Goal: Task Accomplishment & Management: Manage account settings

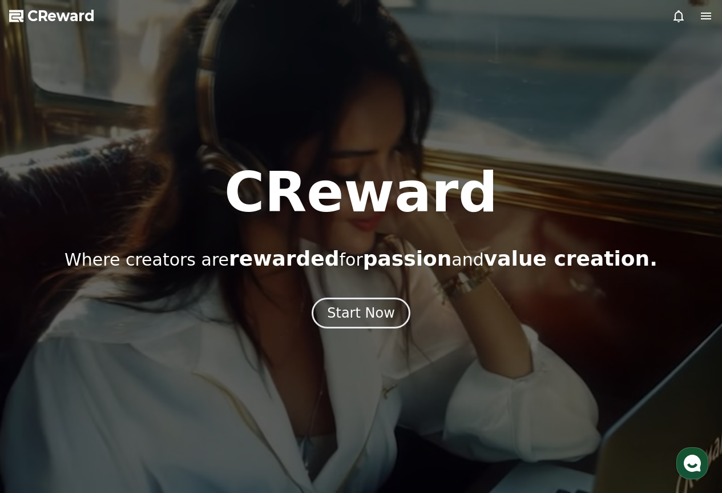
click at [683, 19] on icon at bounding box center [679, 16] width 10 height 12
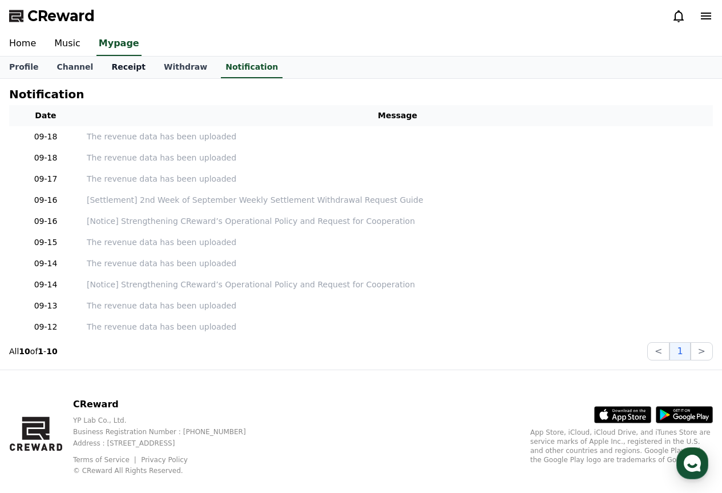
click at [112, 66] on link "Receipt" at bounding box center [128, 68] width 53 height 22
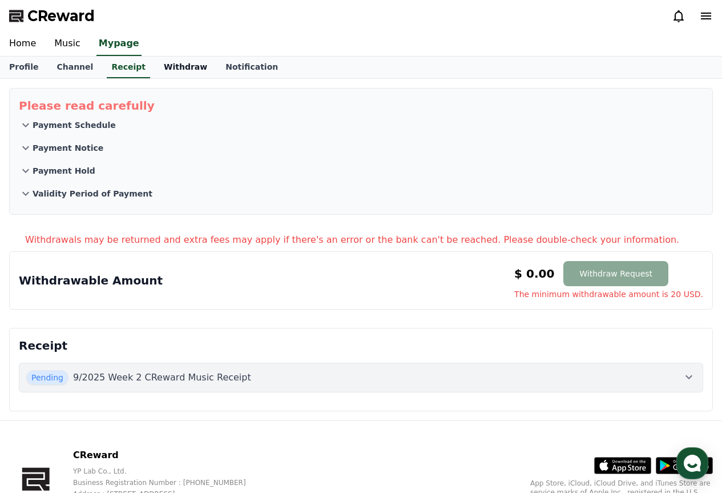
click at [174, 62] on link "Withdraw" at bounding box center [186, 68] width 62 height 22
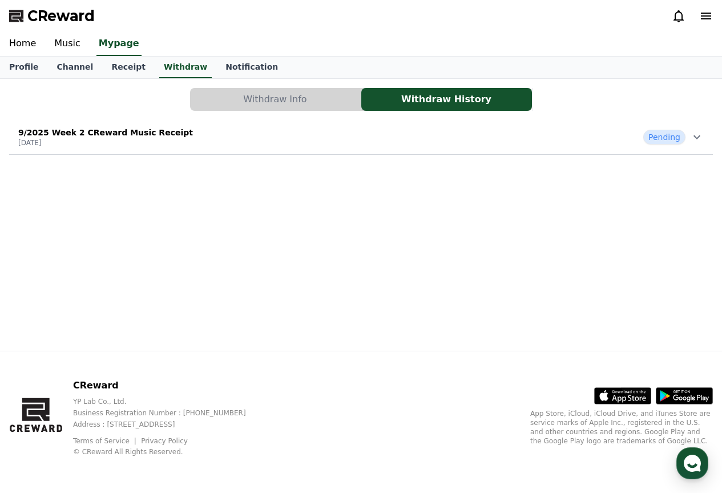
click at [390, 127] on div "9/2025 Week 2 CReward Music Receipt 2025-09-16 Pending" at bounding box center [361, 137] width 704 height 30
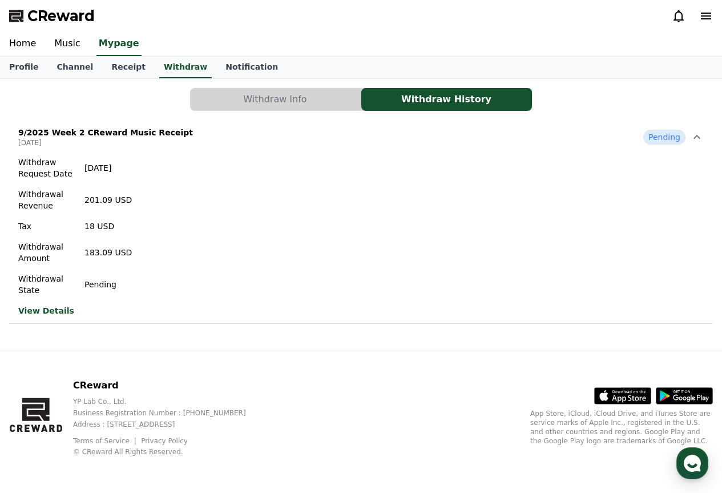
click at [50, 313] on link "View Details" at bounding box center [75, 310] width 114 height 11
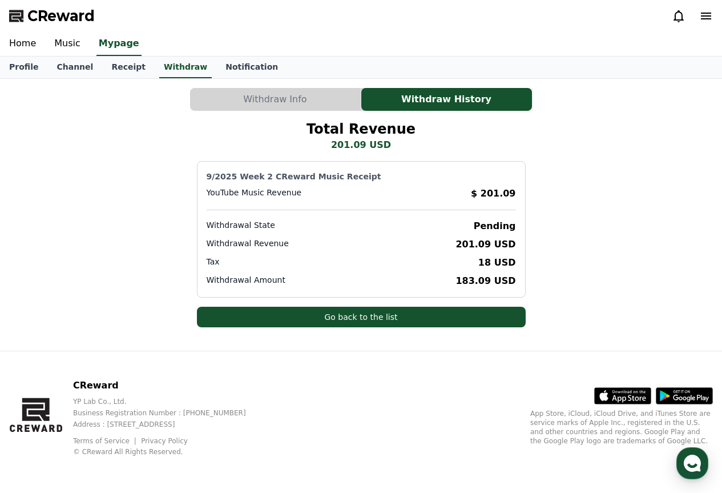
click at [303, 92] on button "Withdraw Info" at bounding box center [275, 99] width 171 height 23
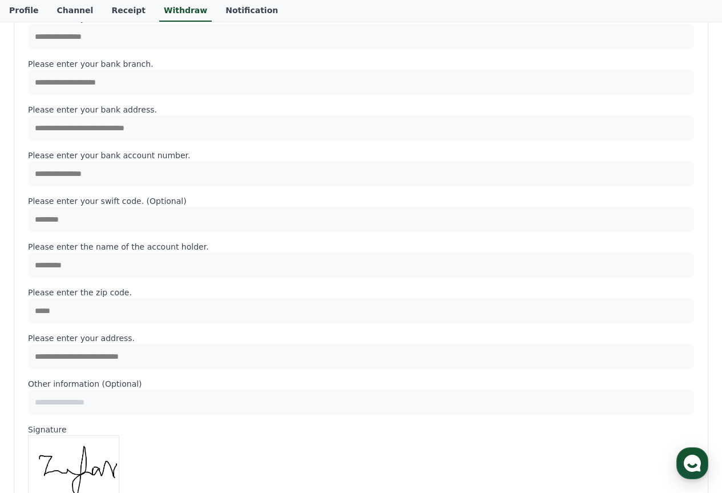
scroll to position [114, 0]
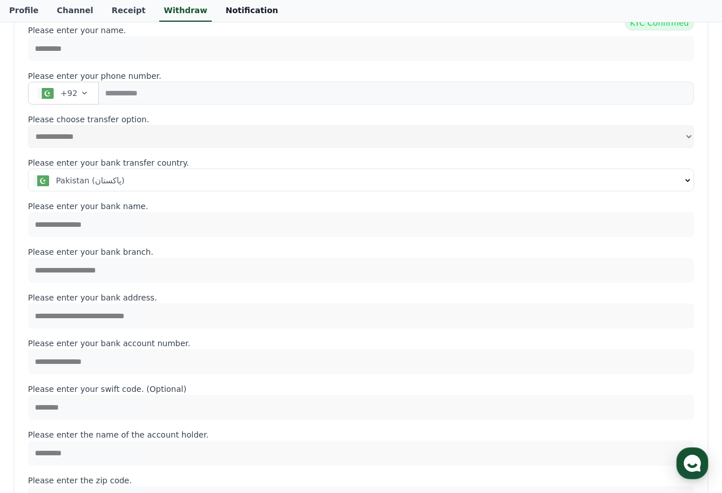
click at [224, 1] on link "Notification" at bounding box center [251, 11] width 71 height 22
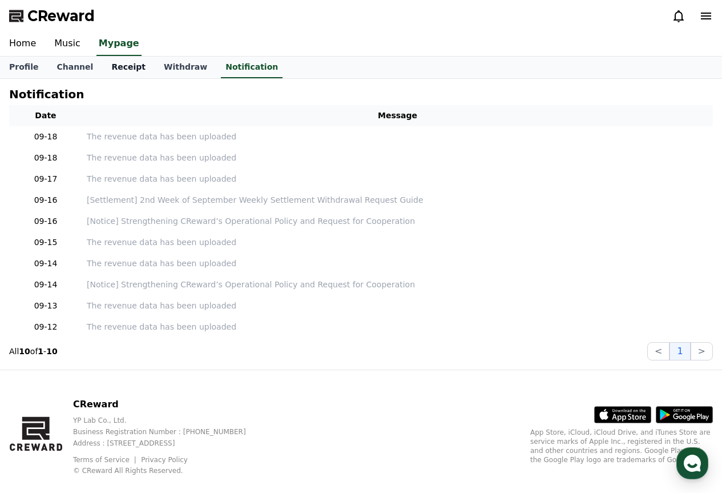
click at [114, 66] on link "Receipt" at bounding box center [128, 68] width 53 height 22
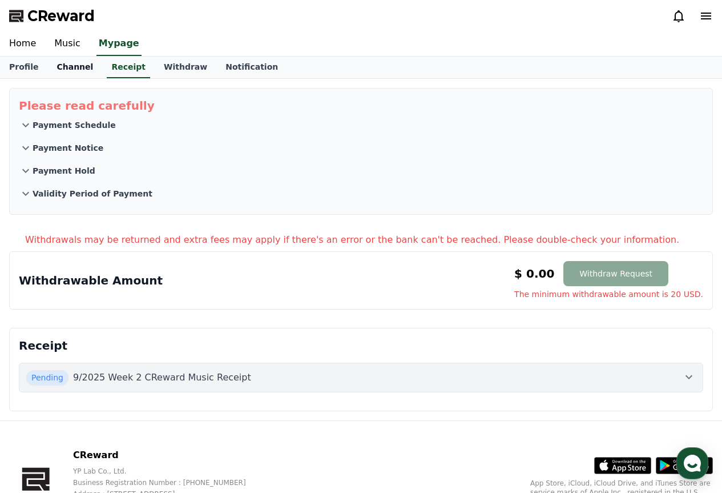
click at [69, 69] on link "Channel" at bounding box center [74, 68] width 55 height 22
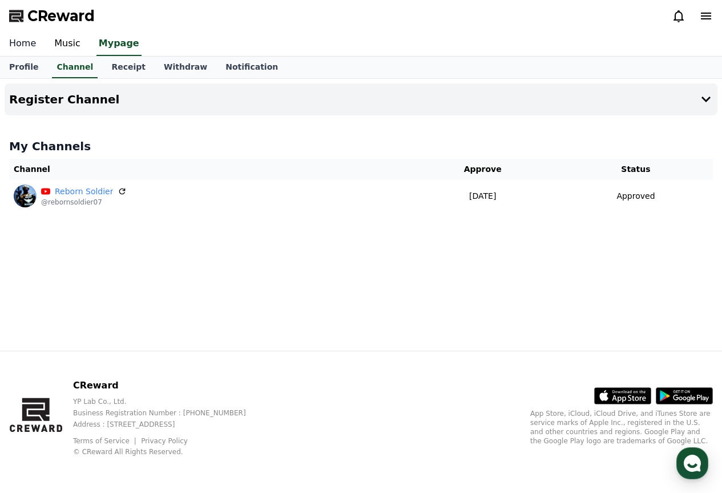
click at [19, 43] on link "Home" at bounding box center [22, 44] width 45 height 24
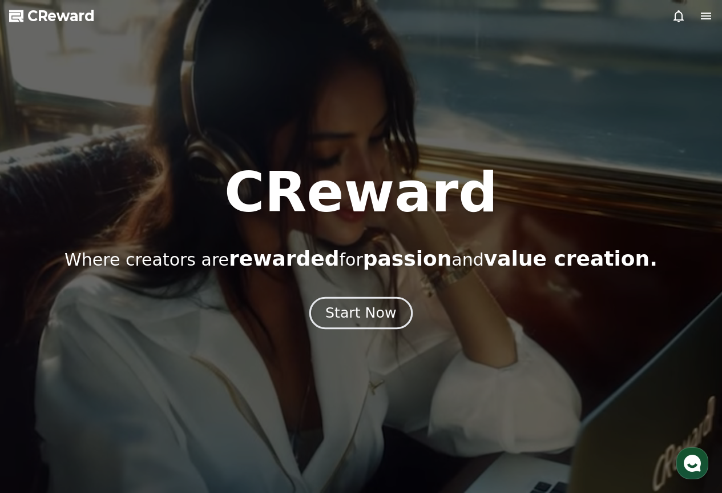
click at [373, 300] on button "Start Now" at bounding box center [360, 312] width 103 height 33
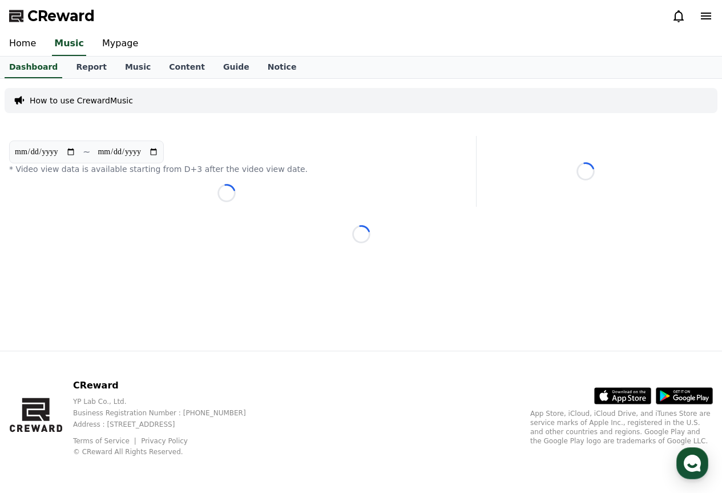
click at [376, 311] on div "**********" at bounding box center [361, 215] width 722 height 272
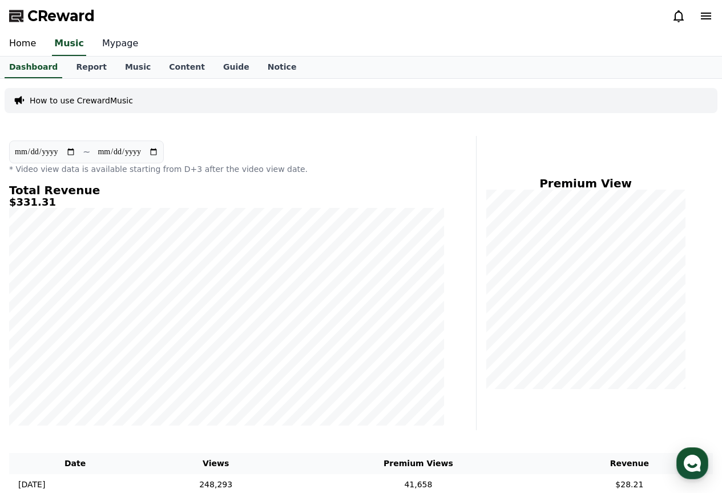
click at [107, 47] on link "Mypage" at bounding box center [120, 44] width 54 height 24
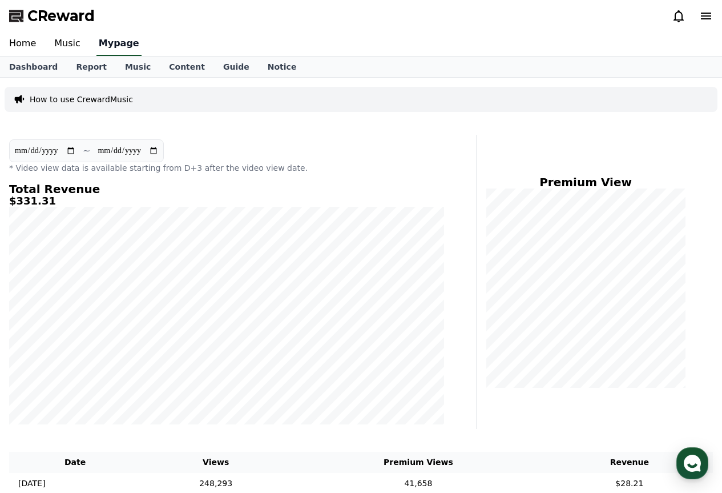
select select "**********"
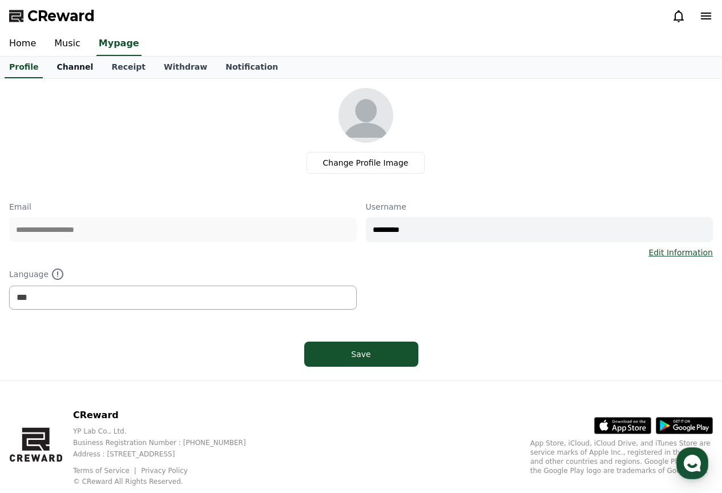
click at [74, 68] on link "Channel" at bounding box center [74, 68] width 55 height 22
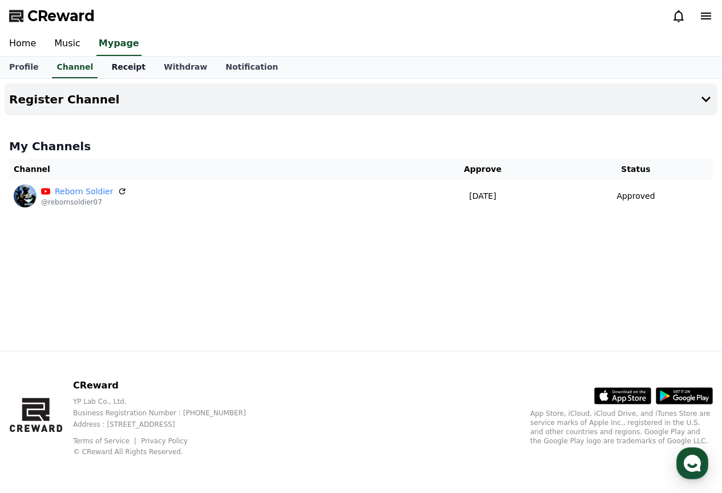
click at [114, 67] on link "Receipt" at bounding box center [128, 68] width 53 height 22
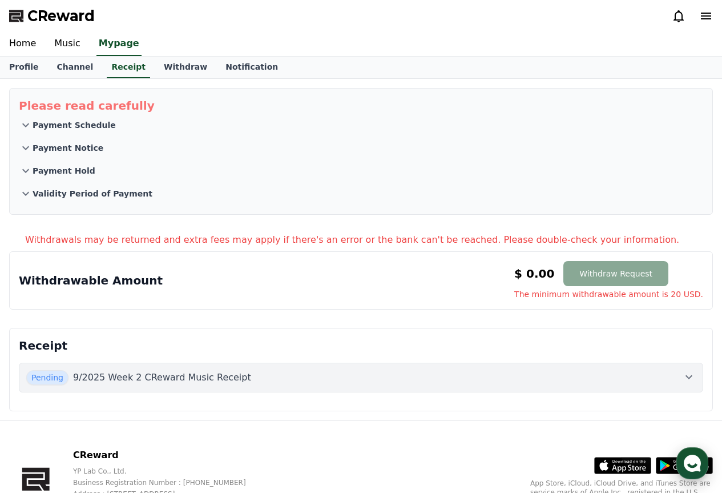
click at [694, 464] on use "button" at bounding box center [692, 462] width 17 height 17
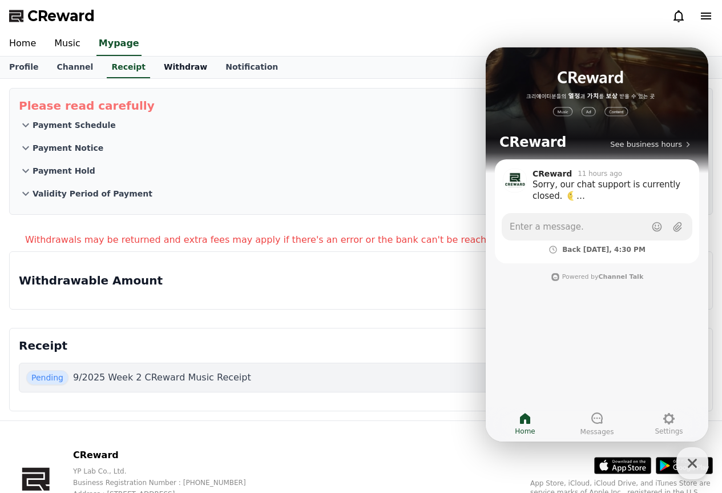
click at [165, 61] on link "Withdraw" at bounding box center [186, 68] width 62 height 22
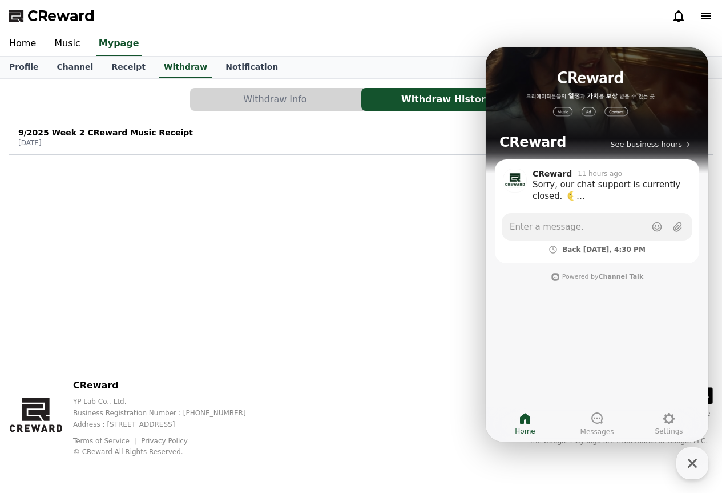
click at [261, 88] on button "Withdraw Info" at bounding box center [275, 99] width 171 height 23
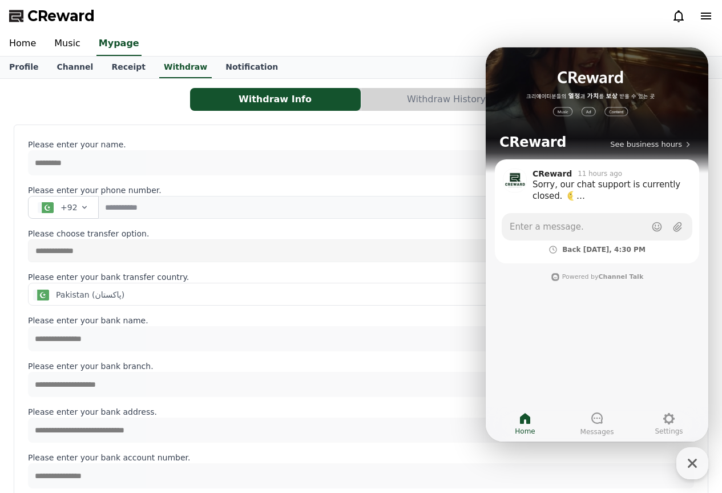
click at [405, 102] on button "Withdraw History" at bounding box center [446, 99] width 171 height 23
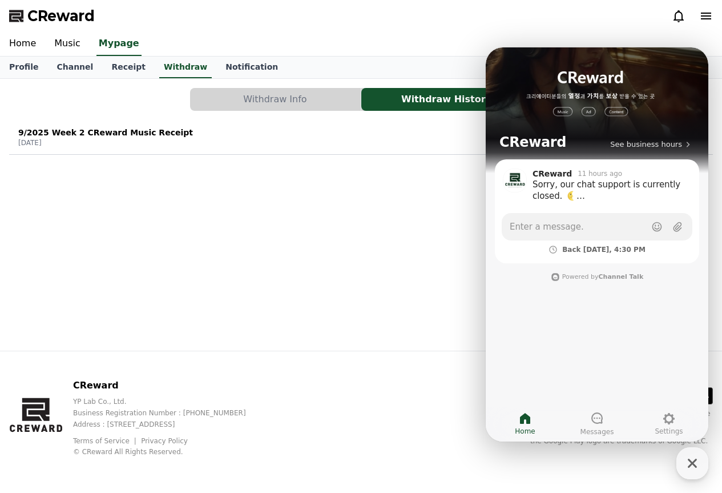
click at [321, 212] on div "Withdraw Info Withdraw History 9/2025 Week 2 CReward Music Receipt 2025-09-16 P…" at bounding box center [361, 215] width 722 height 272
click at [692, 464] on icon "button" at bounding box center [692, 462] width 9 height 9
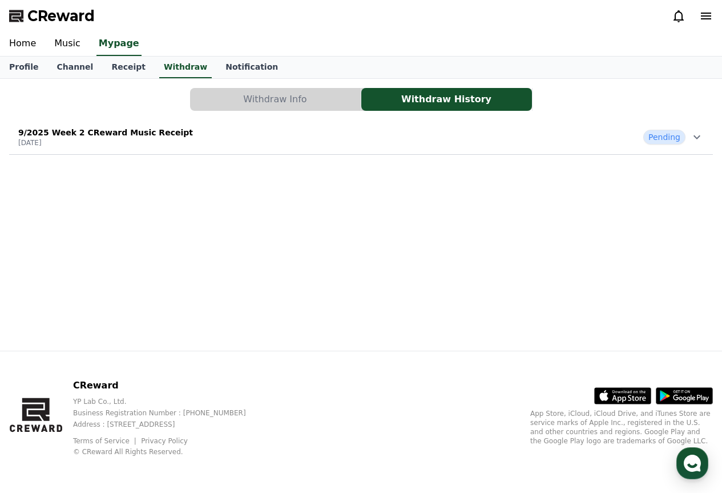
click at [365, 146] on div "9/2025 Week 2 CReward Music Receipt 2025-09-16 Pending" at bounding box center [361, 137] width 704 height 30
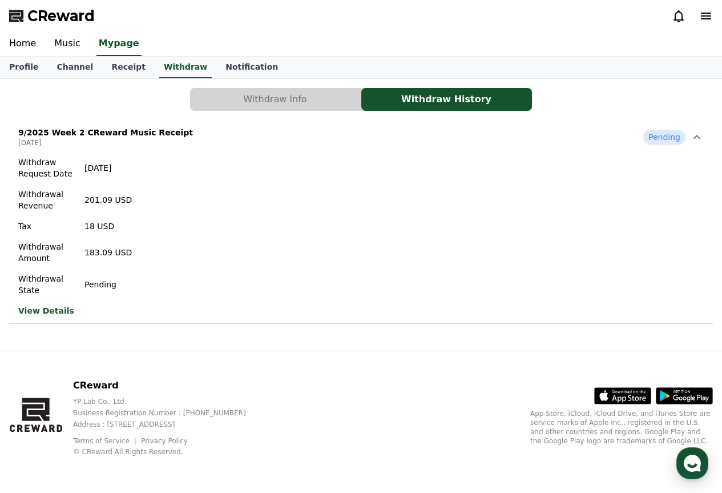
click at [292, 93] on button "Withdraw Info" at bounding box center [275, 99] width 171 height 23
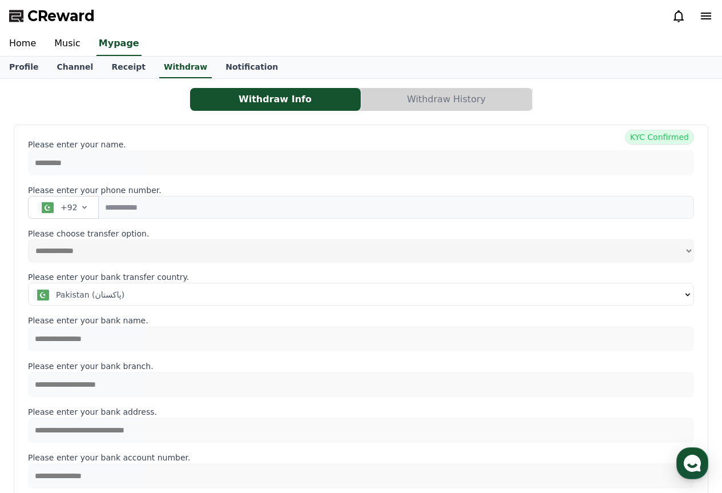
click at [434, 110] on button "Withdraw History" at bounding box center [446, 99] width 171 height 23
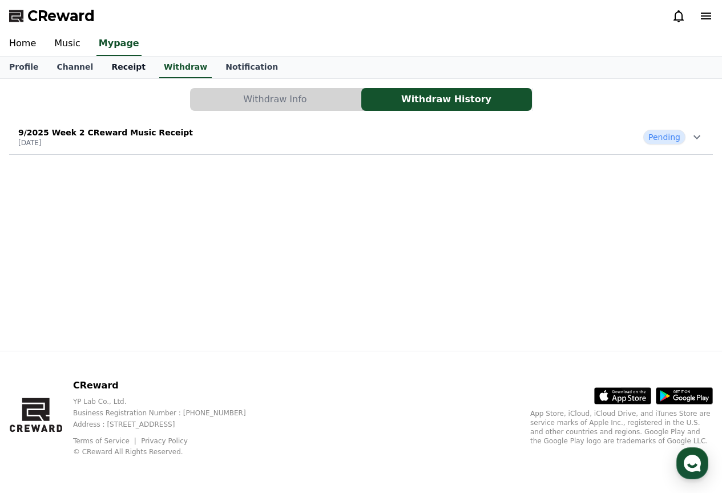
click at [117, 72] on link "Receipt" at bounding box center [128, 68] width 53 height 22
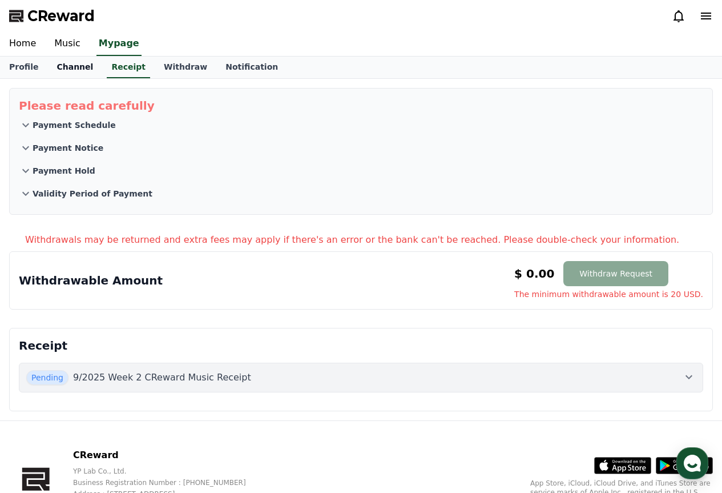
click at [73, 70] on link "Channel" at bounding box center [74, 68] width 55 height 22
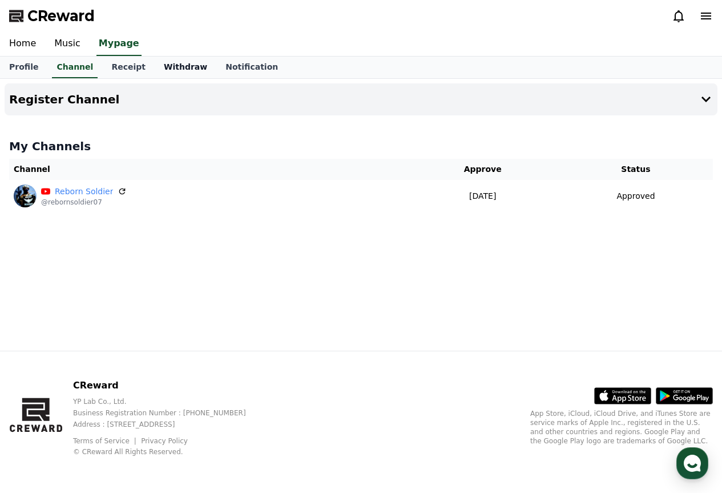
click at [172, 69] on link "Withdraw" at bounding box center [186, 68] width 62 height 22
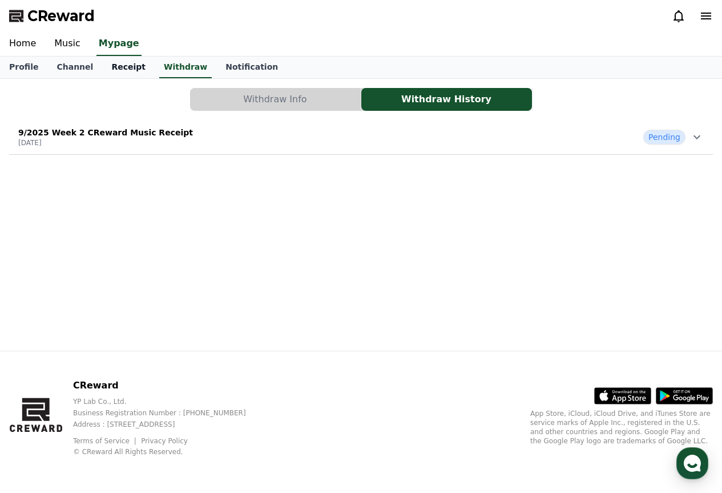
click at [119, 65] on link "Receipt" at bounding box center [128, 68] width 53 height 22
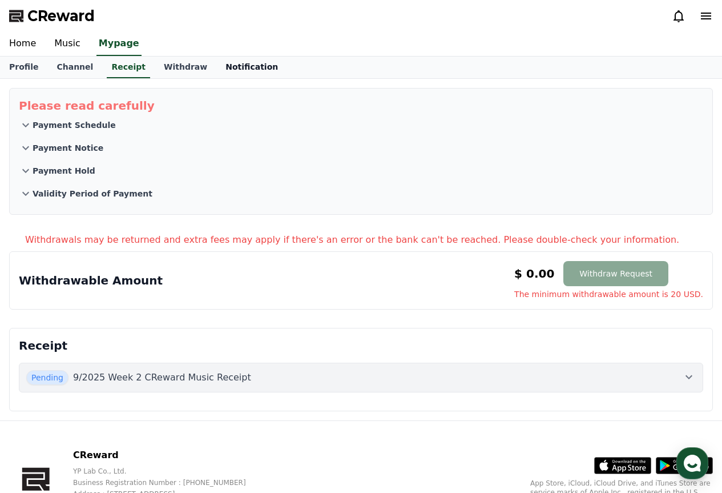
click at [219, 66] on link "Notification" at bounding box center [251, 68] width 71 height 22
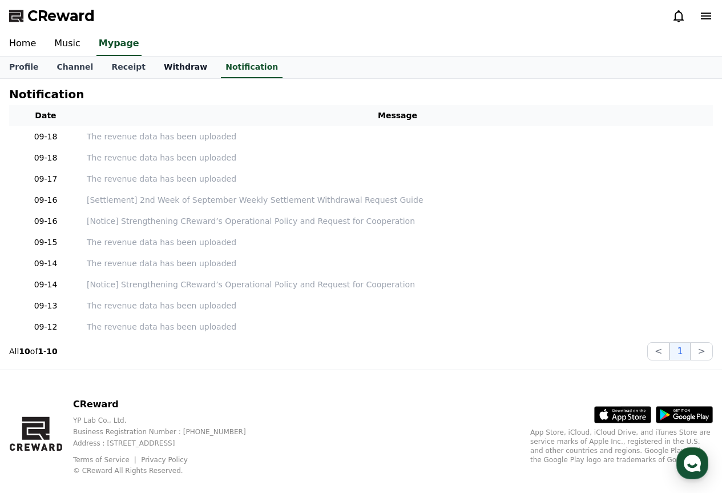
click at [176, 70] on link "Withdraw" at bounding box center [186, 68] width 62 height 22
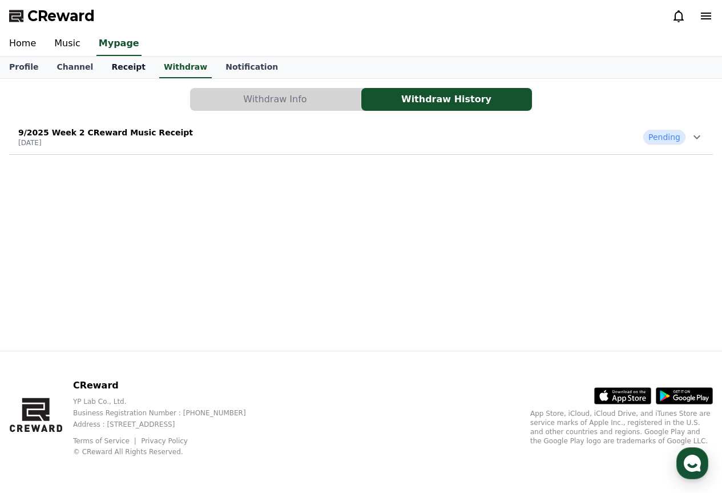
click at [109, 69] on link "Receipt" at bounding box center [128, 68] width 53 height 22
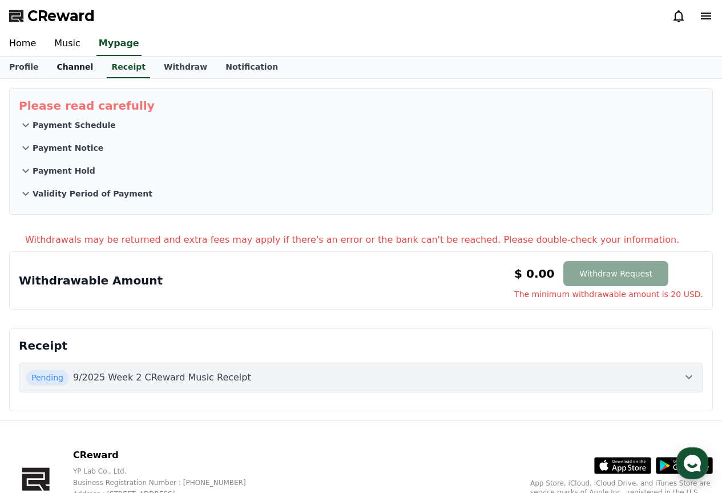
click at [79, 69] on link "Channel" at bounding box center [74, 68] width 55 height 22
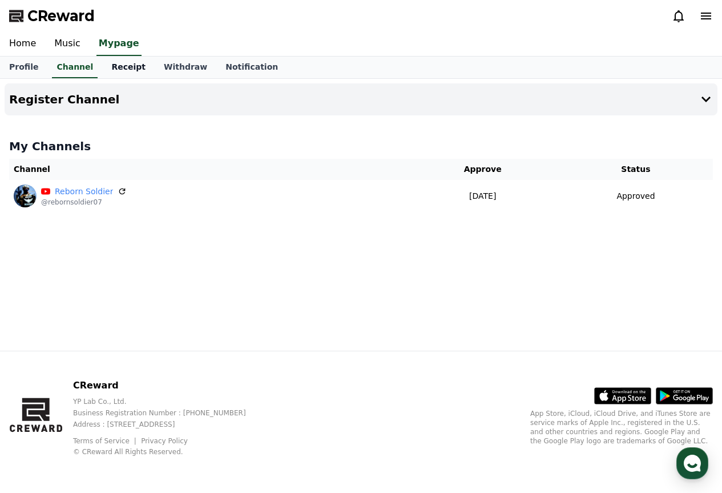
click at [114, 70] on link "Receipt" at bounding box center [128, 68] width 53 height 22
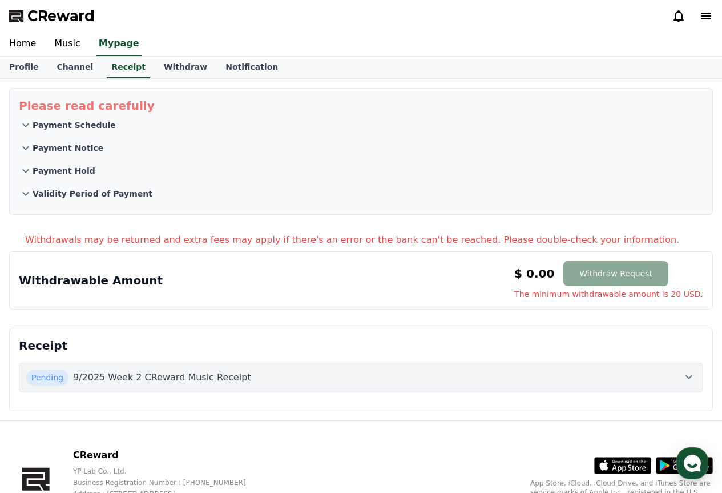
click at [357, 364] on button "Pending 9/2025 Week 2 CReward Music Receipt" at bounding box center [361, 377] width 684 height 30
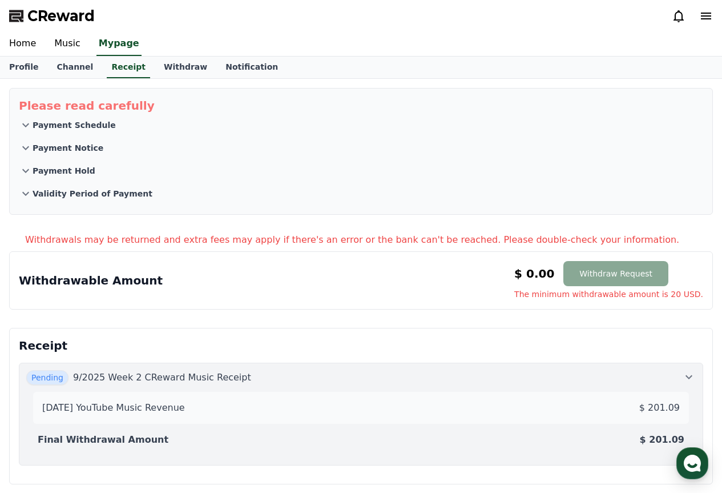
click at [357, 364] on button "Pending 9/2025 Week 2 CReward Music Receipt 2025-09-2 YouTube Music Revenue $ 2…" at bounding box center [361, 413] width 684 height 103
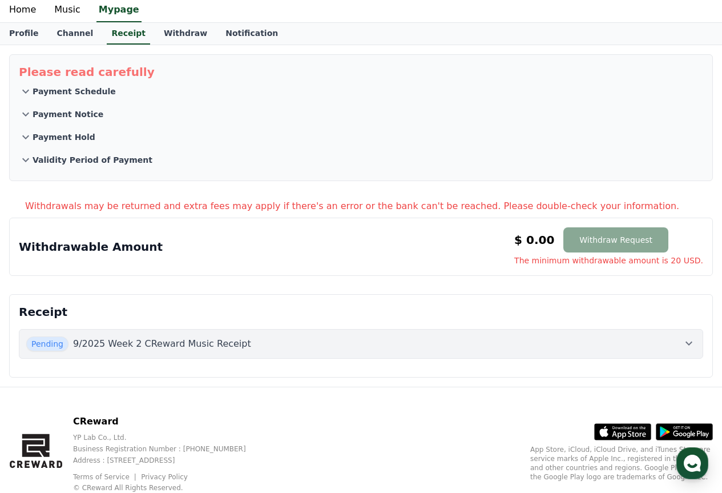
scroll to position [70, 0]
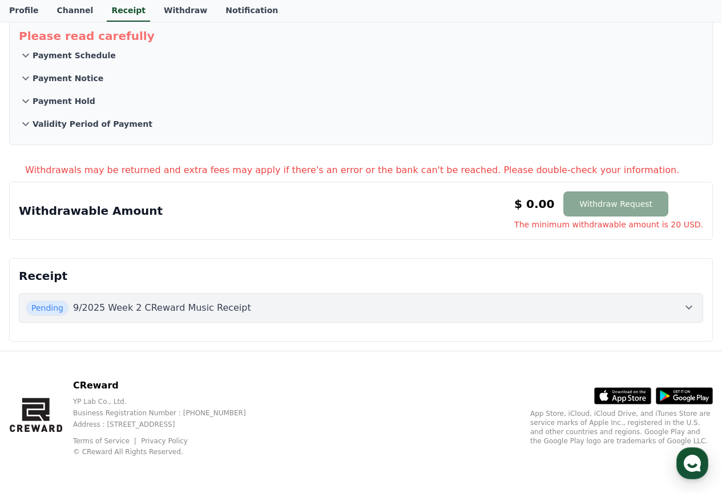
click at [256, 301] on div "Pending 9/2025 Week 2 CReward Music Receipt" at bounding box center [361, 307] width 670 height 15
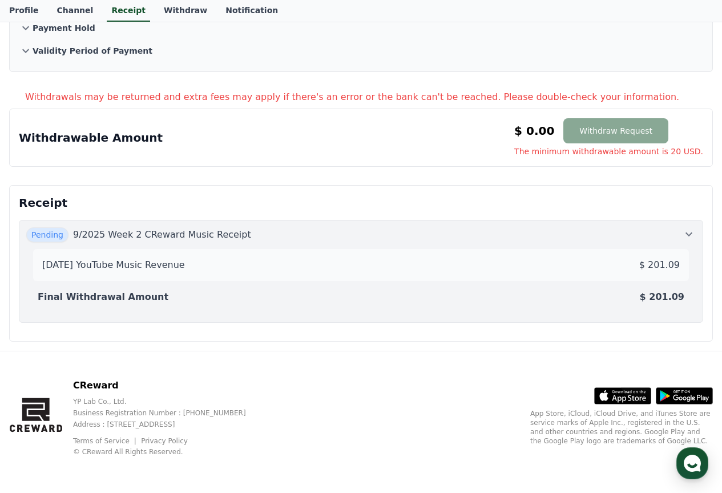
click at [187, 270] on div "2025-09-2 YouTube Music Revenue $ 201.09" at bounding box center [361, 264] width 647 height 23
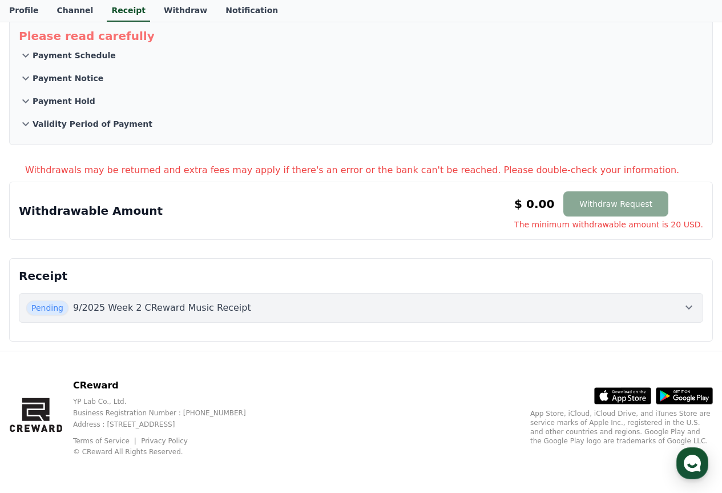
click at [174, 311] on p "9/2025 Week 2 CReward Music Receipt" at bounding box center [162, 308] width 178 height 14
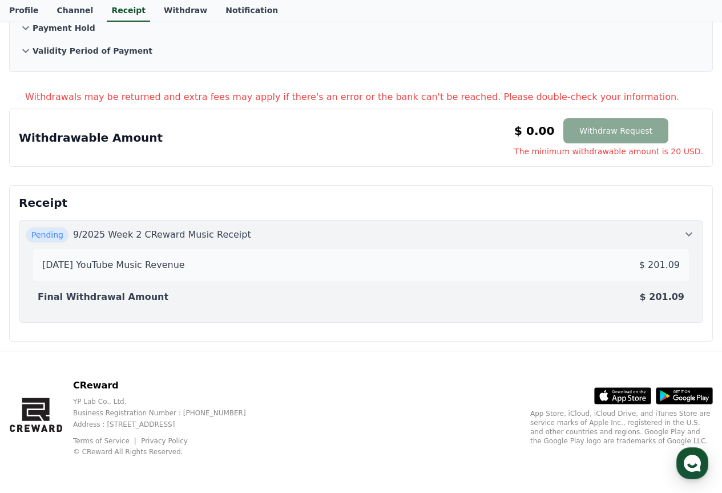
click at [131, 296] on p "Final Withdrawal Amount" at bounding box center [103, 297] width 131 height 14
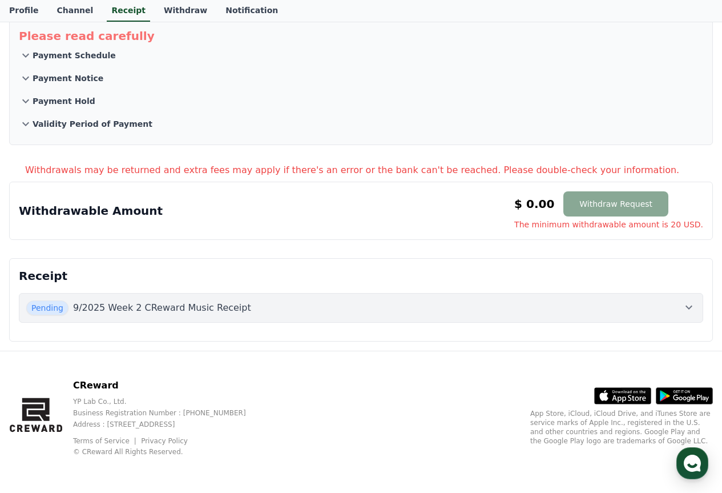
click at [166, 306] on p "9/2025 Week 2 CReward Music Receipt" at bounding box center [162, 308] width 178 height 14
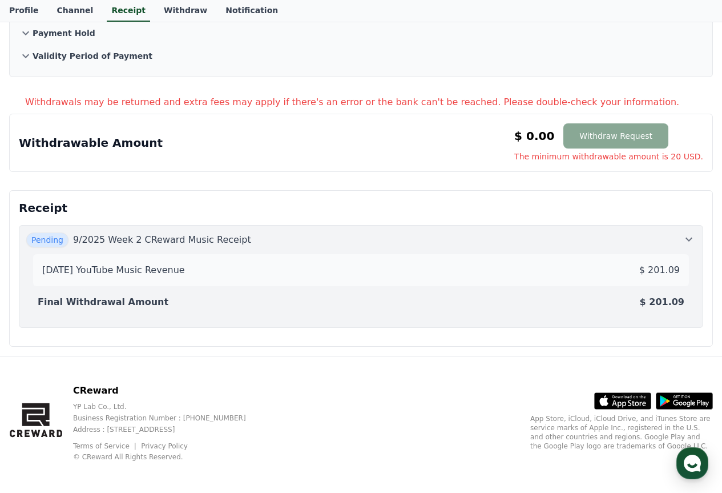
scroll to position [143, 0]
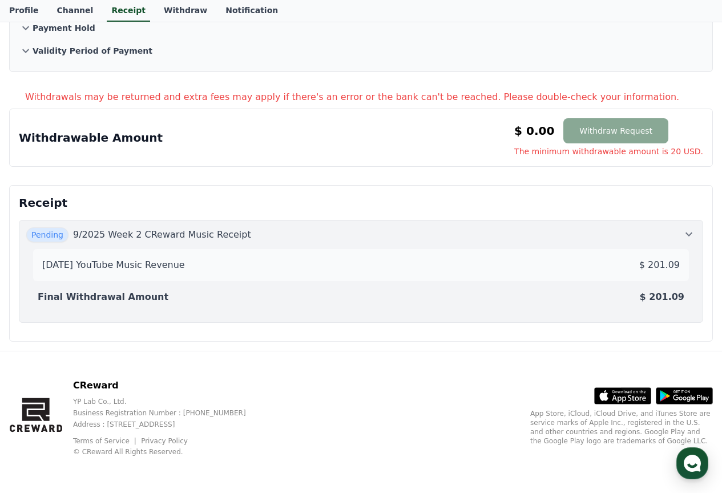
click at [655, 269] on p "$ 201.09" at bounding box center [659, 265] width 41 height 14
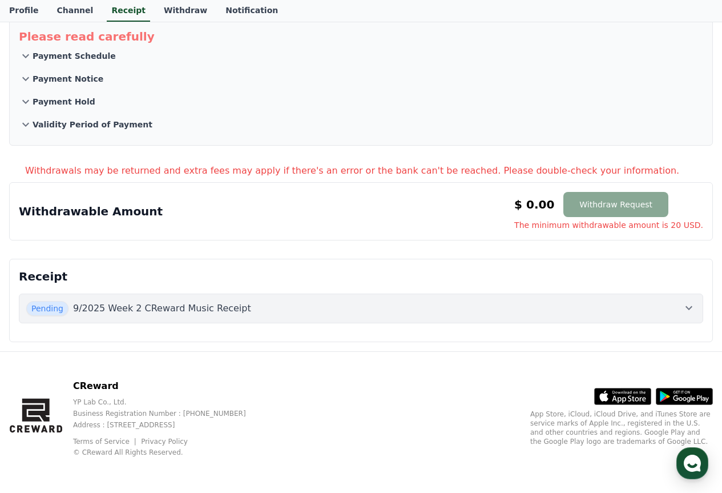
scroll to position [70, 0]
click at [39, 9] on link "Profile" at bounding box center [23, 11] width 47 height 22
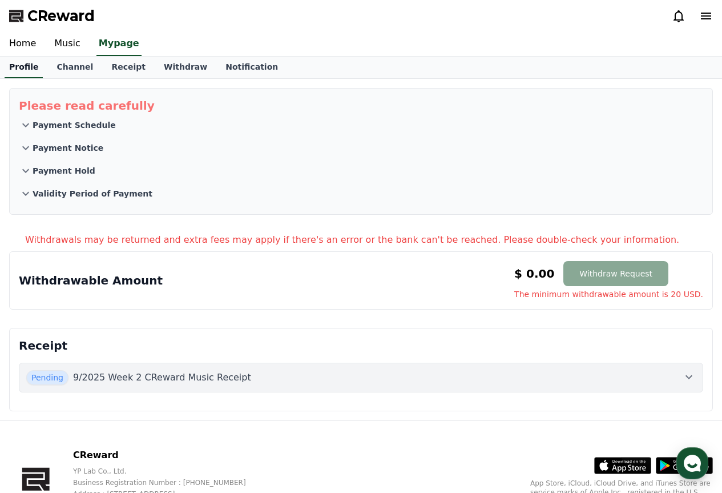
select select "**********"
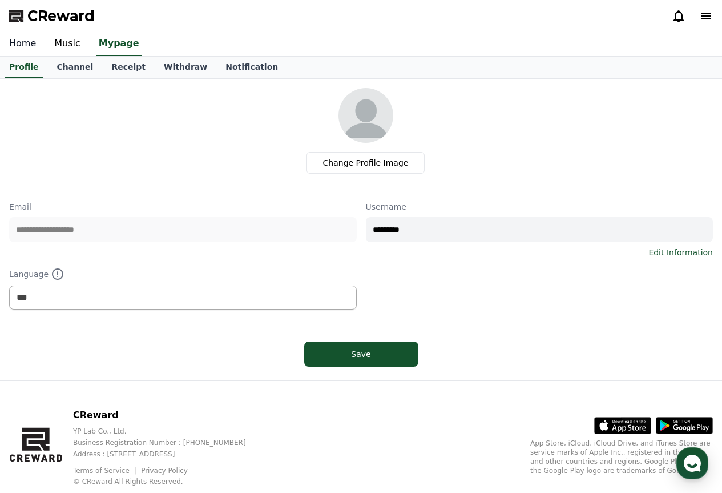
click at [31, 41] on link "Home" at bounding box center [22, 44] width 45 height 24
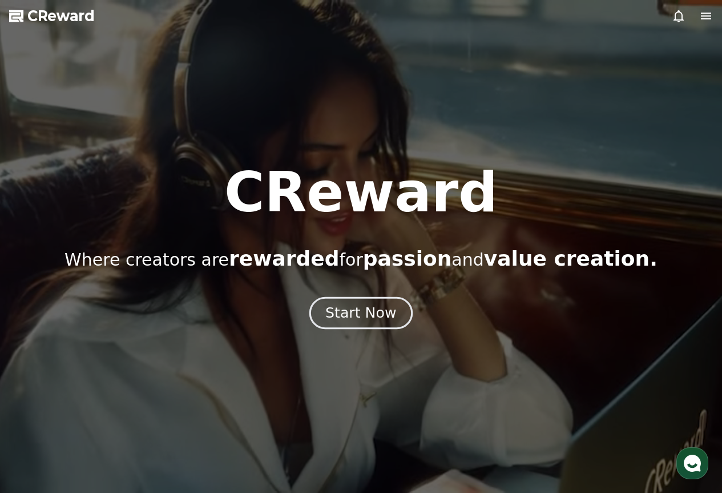
click at [372, 312] on div "Start Now" at bounding box center [360, 312] width 71 height 19
